Goal: Task Accomplishment & Management: Use online tool/utility

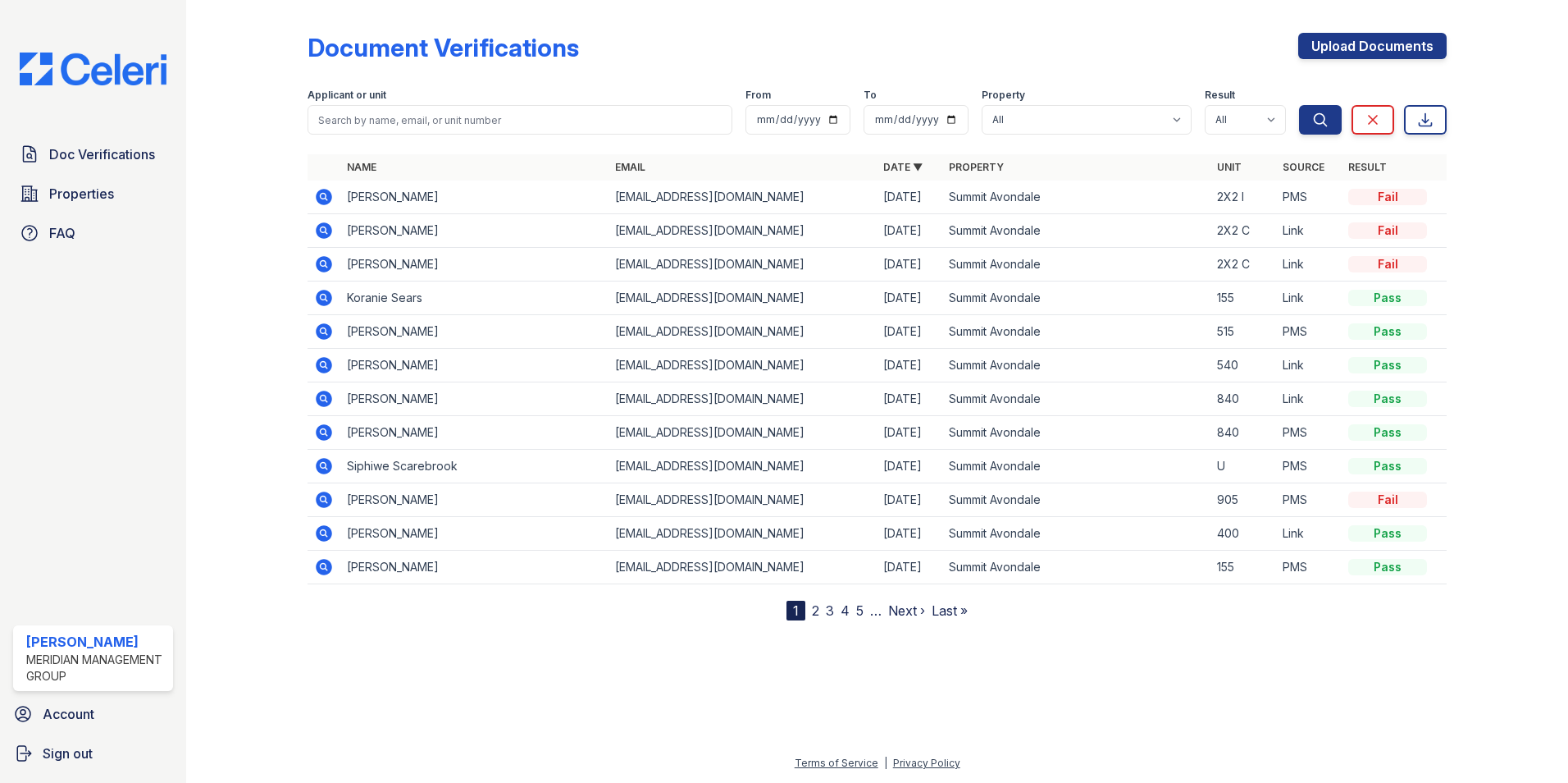
click at [323, 194] on icon at bounding box center [322, 195] width 4 height 4
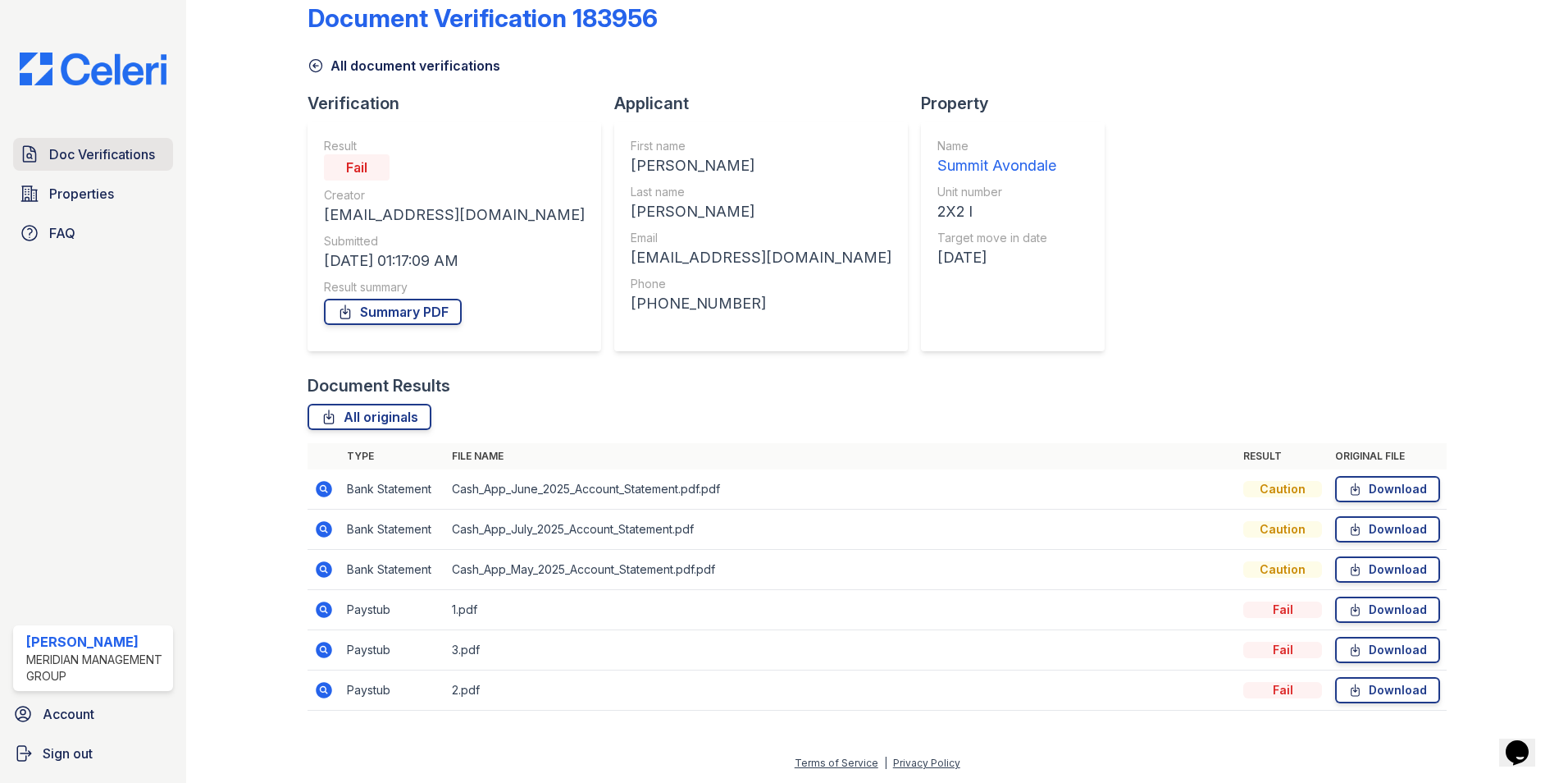
click at [132, 153] on span "Doc Verifications" at bounding box center [102, 154] width 105 height 20
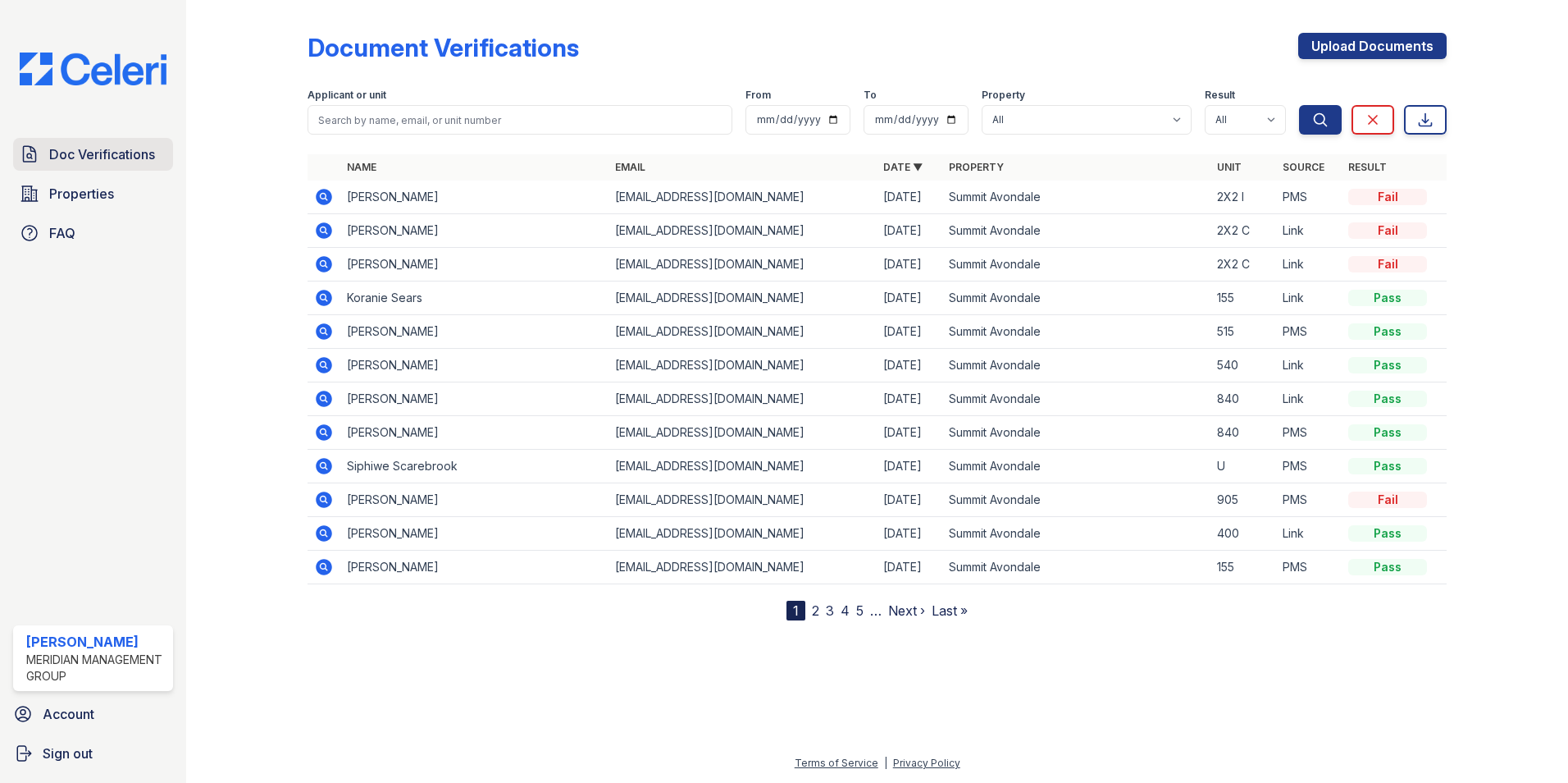
click at [92, 152] on span "Doc Verifications" at bounding box center [102, 154] width 105 height 20
click at [95, 152] on span "Doc Verifications" at bounding box center [102, 154] width 105 height 20
click at [83, 194] on span "Properties" at bounding box center [81, 193] width 64 height 20
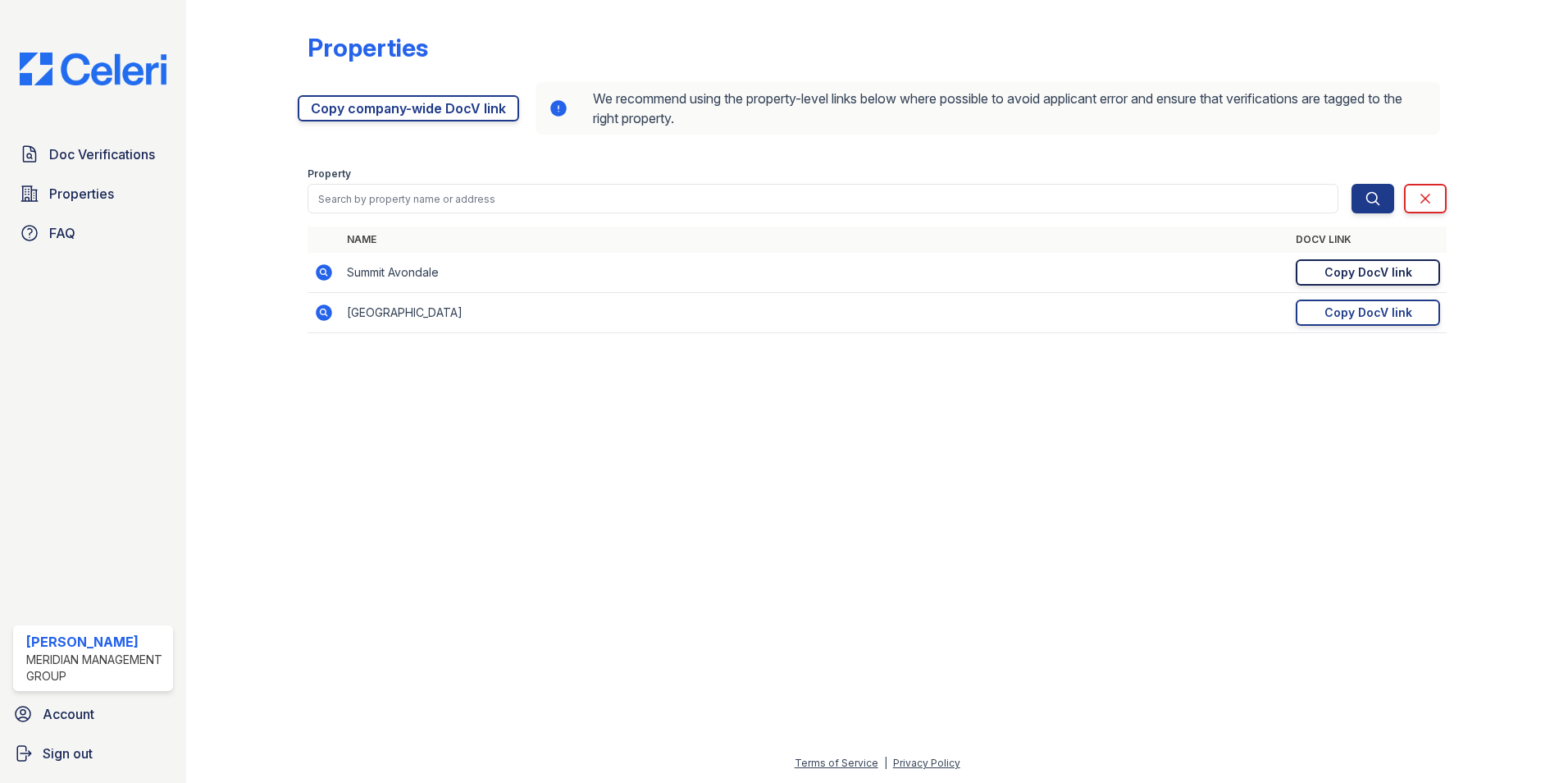
click at [1387, 277] on div "Copy DocV link" at bounding box center [1368, 272] width 88 height 17
